Goal: Use online tool/utility

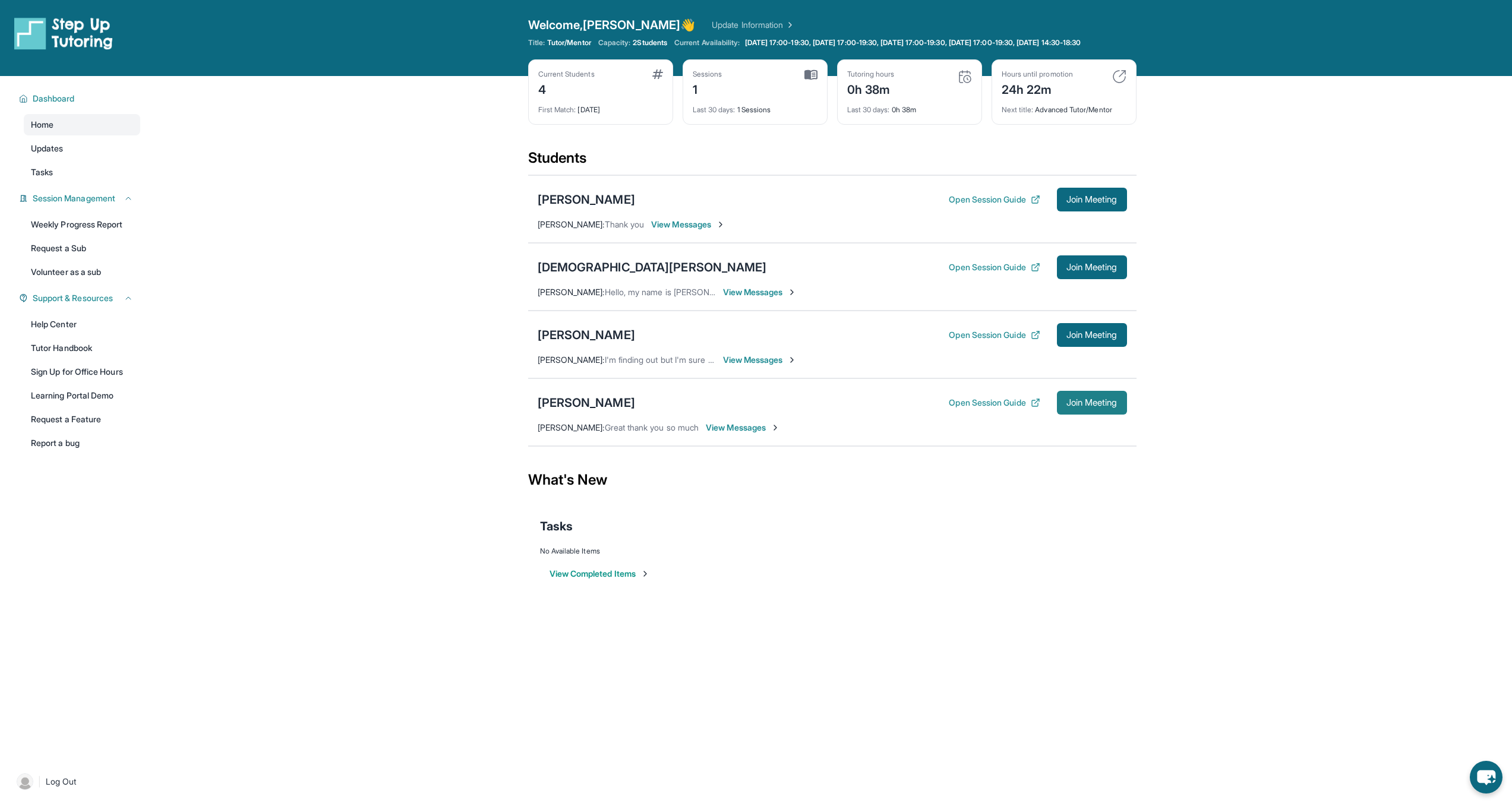
click at [1068, 406] on button "Join Meeting" at bounding box center [1092, 403] width 70 height 24
click at [1073, 414] on button "Join Meeting" at bounding box center [1092, 403] width 70 height 24
click at [349, 298] on main "Current Students 4 First Match : [DATE] Sessions 1 Last 30 days : 1 Sessions Tu…" at bounding box center [832, 342] width 1360 height 533
